Goal: Navigation & Orientation: Find specific page/section

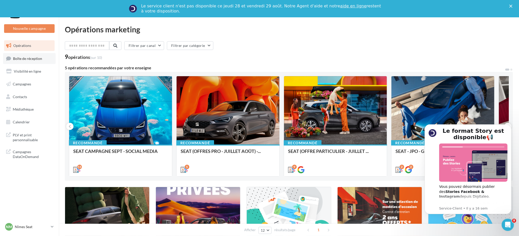
click at [19, 56] on span "Boîte de réception" at bounding box center [27, 58] width 29 height 4
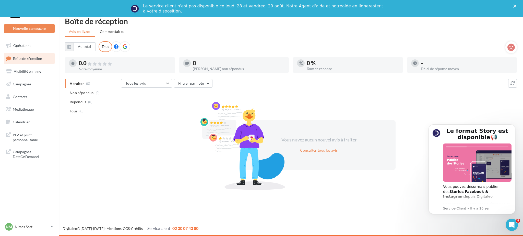
click at [27, 47] on span "Opérations" at bounding box center [22, 45] width 18 height 4
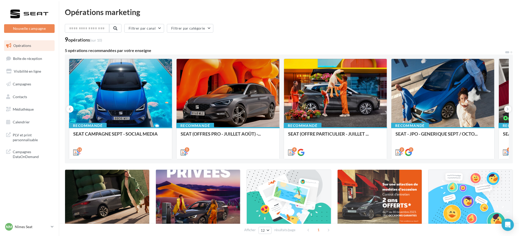
click at [55, 224] on div "Nm Nîmes Seat SEAT-NIMES" at bounding box center [29, 229] width 59 height 14
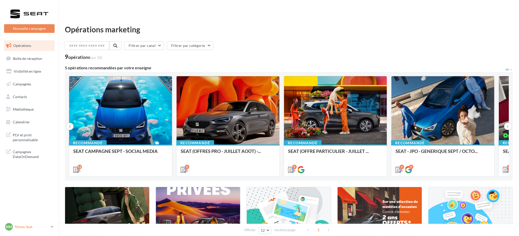
click at [52, 225] on icon at bounding box center [52, 227] width 3 height 4
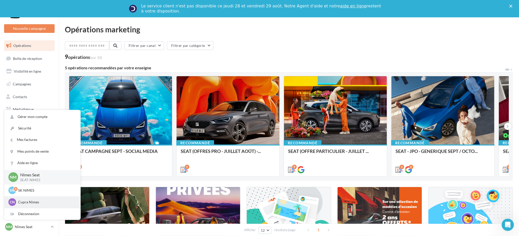
click at [28, 205] on p "Cupra Nimes" at bounding box center [46, 202] width 56 height 5
